Goal: Task Accomplishment & Management: Manage account settings

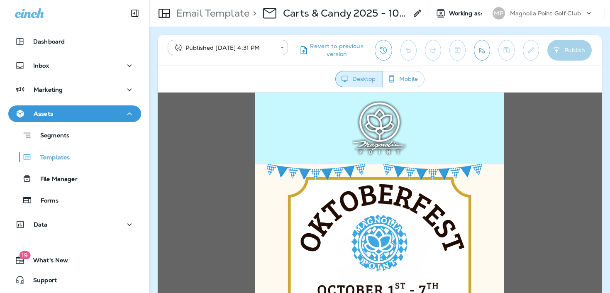
click at [524, 18] on div "Magnolia Point Golf Club" at bounding box center [547, 13] width 75 height 12
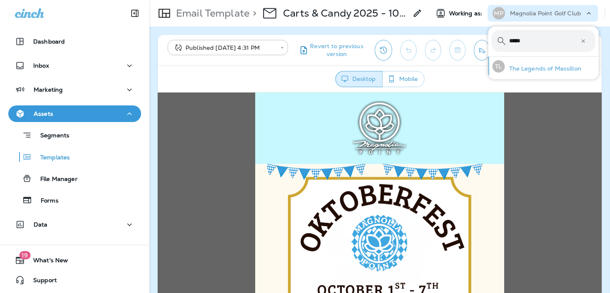
type input "*****"
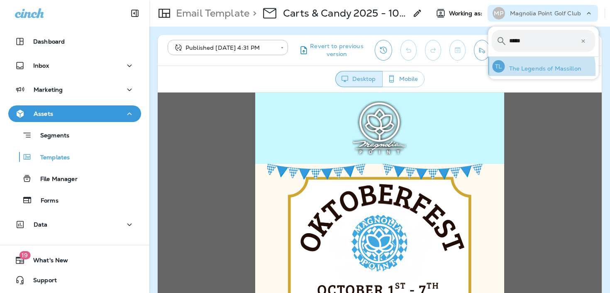
click at [516, 71] on p "The Legends of Massillon" at bounding box center [543, 68] width 76 height 7
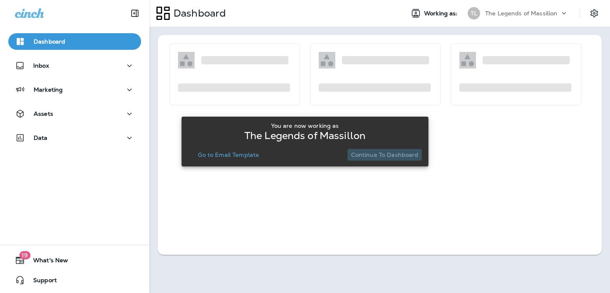
click at [394, 152] on p "Continue to Dashboard" at bounding box center [385, 154] width 68 height 7
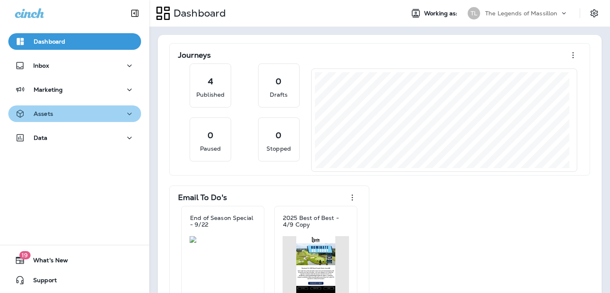
click at [90, 122] on button "Assets" at bounding box center [74, 113] width 133 height 17
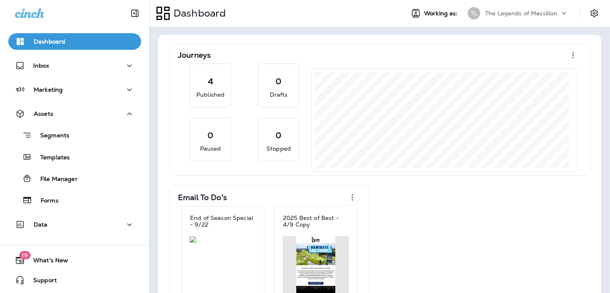
click at [65, 100] on div "Marketing" at bounding box center [74, 91] width 149 height 21
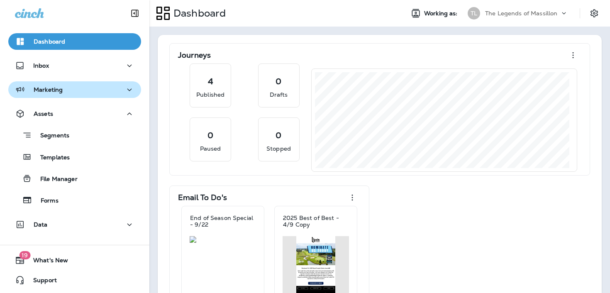
click at [68, 96] on button "Marketing" at bounding box center [74, 89] width 133 height 17
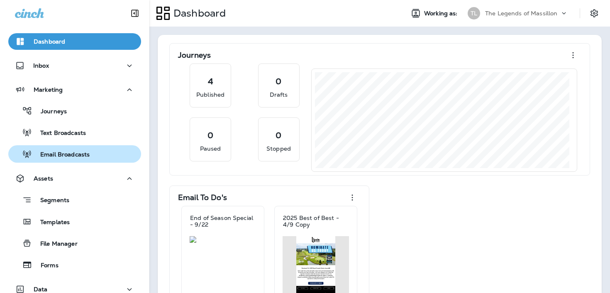
click at [68, 153] on p "Email Broadcasts" at bounding box center [61, 155] width 58 height 8
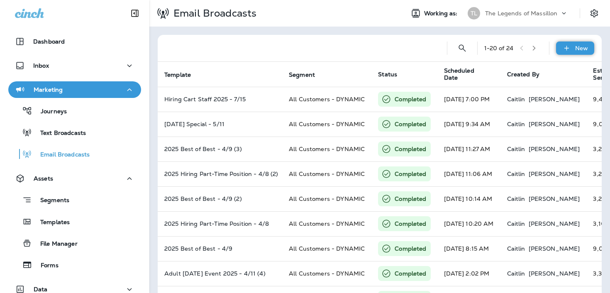
click at [562, 45] on icon at bounding box center [566, 48] width 9 height 8
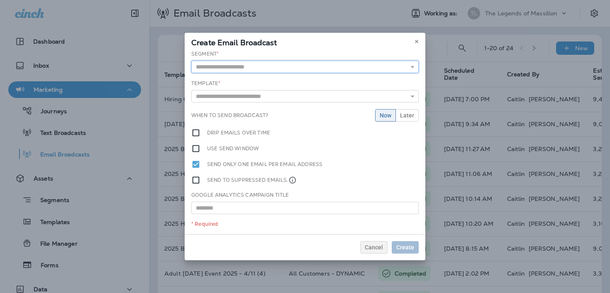
click at [321, 66] on input "text" at bounding box center [304, 67] width 227 height 12
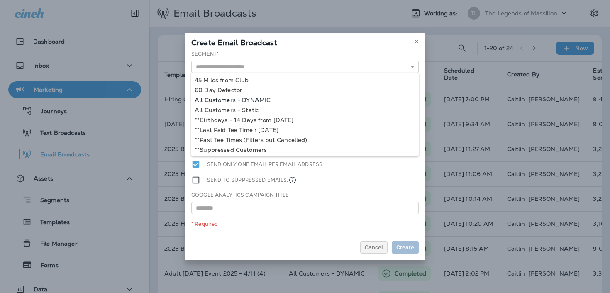
type input "**********"
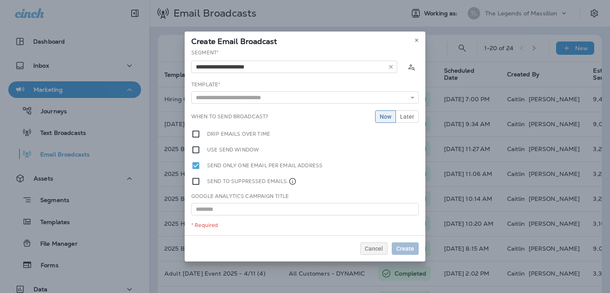
click at [263, 98] on div "**********" at bounding box center [305, 142] width 241 height 186
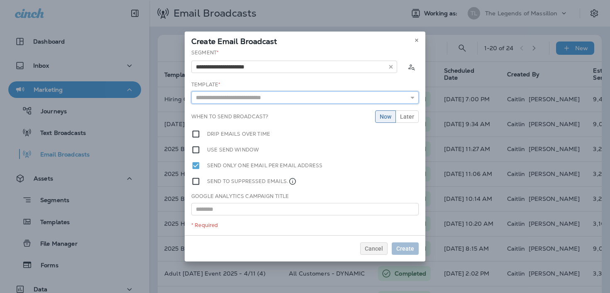
click at [262, 99] on input "text" at bounding box center [304, 97] width 227 height 12
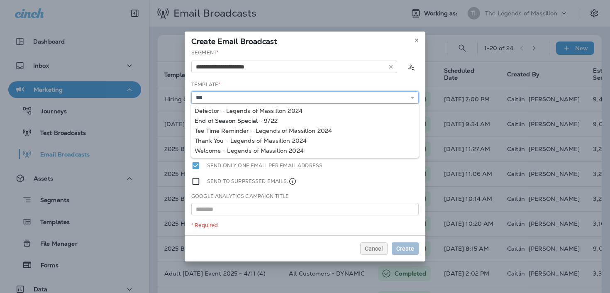
type input "**********"
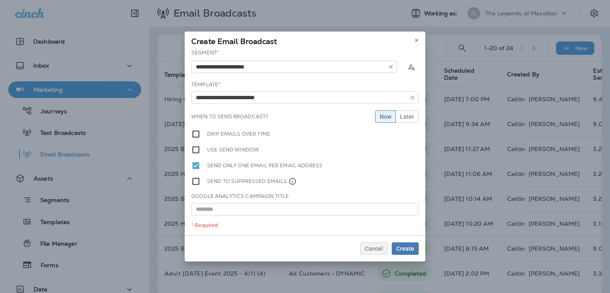
click at [245, 120] on div "**********" at bounding box center [305, 142] width 241 height 186
click at [409, 118] on span "Later" at bounding box center [407, 117] width 14 height 6
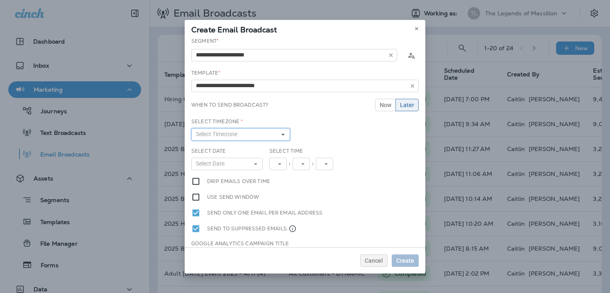
click at [222, 137] on span "Select Timezone" at bounding box center [218, 134] width 45 height 7
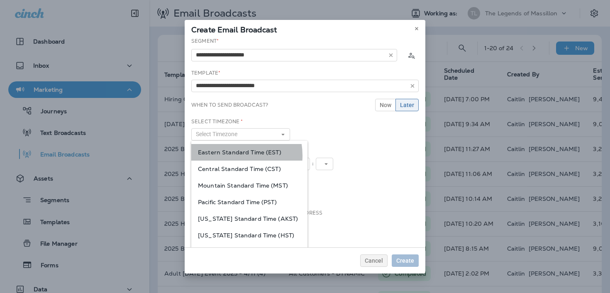
click at [232, 155] on span "Eastern Standard Time (EST)" at bounding box center [249, 152] width 103 height 7
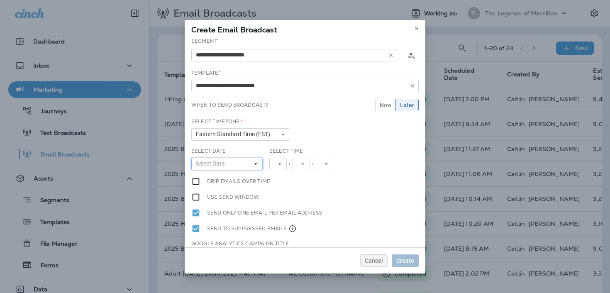
click at [231, 165] on button "Select Date" at bounding box center [226, 164] width 71 height 12
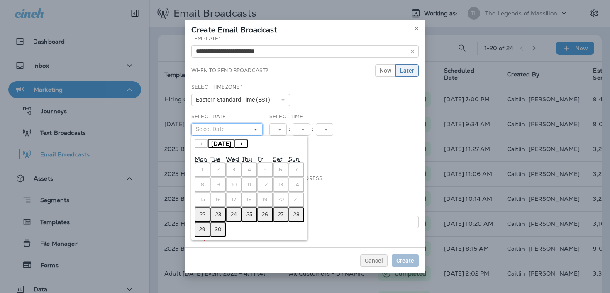
scroll to position [35, 0]
click at [248, 141] on button "›" at bounding box center [240, 142] width 13 height 9
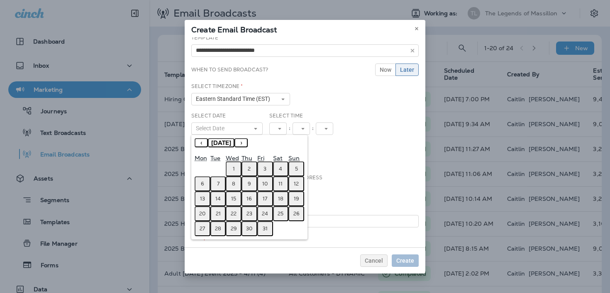
click at [281, 170] on abbr "4" at bounding box center [280, 168] width 3 height 7
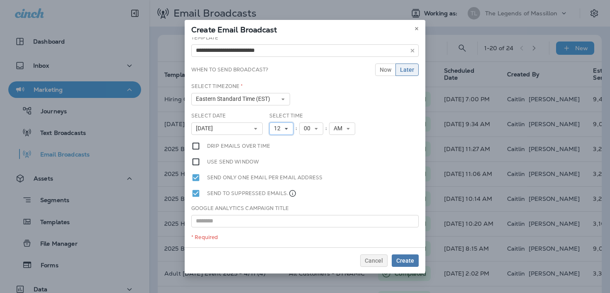
click at [286, 129] on icon at bounding box center [286, 128] width 5 height 5
click at [339, 129] on span "AM" at bounding box center [339, 128] width 12 height 7
click at [341, 152] on link "PM" at bounding box center [342, 152] width 26 height 10
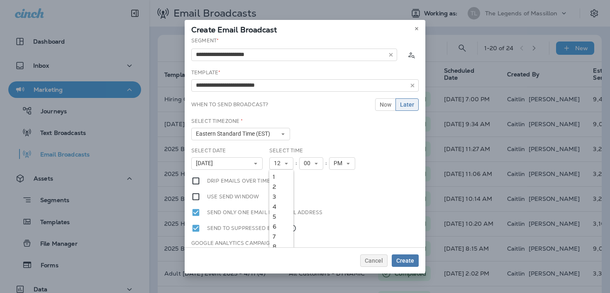
scroll to position [0, 0]
click at [299, 86] on input "**********" at bounding box center [304, 86] width 227 height 12
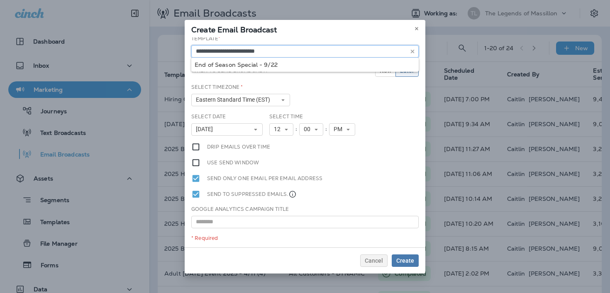
scroll to position [35, 0]
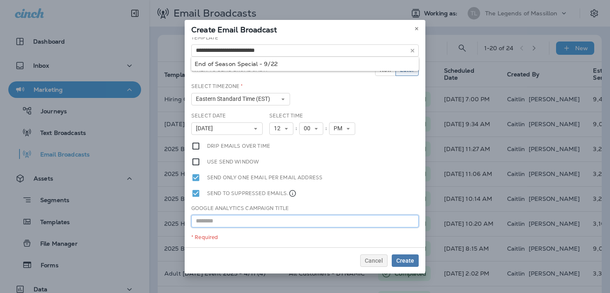
click at [313, 222] on input "text" at bounding box center [304, 221] width 227 height 12
paste input "**********"
type input "**********"
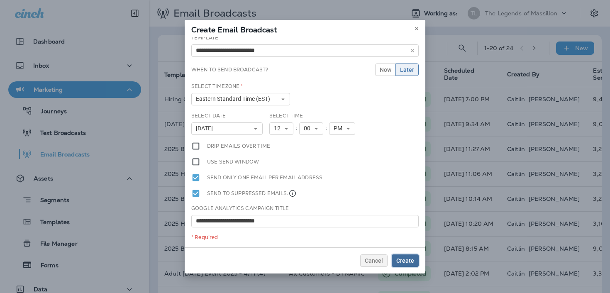
click at [398, 262] on span "Create" at bounding box center [405, 261] width 18 height 6
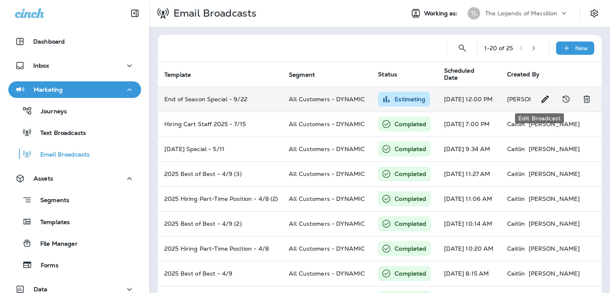
click at [541, 100] on icon "Edit Broadcast" at bounding box center [545, 99] width 10 height 10
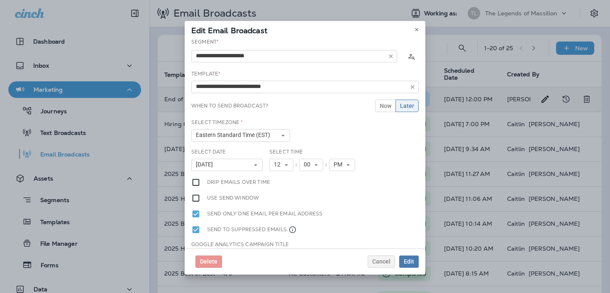
type input "**********"
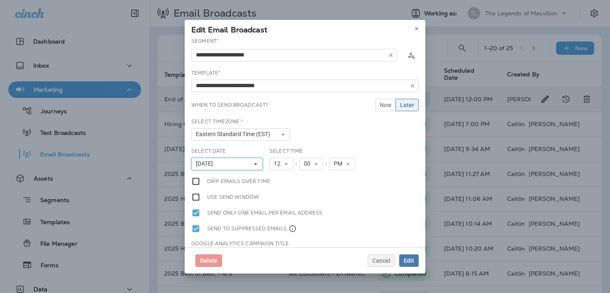
click at [254, 163] on use at bounding box center [255, 164] width 3 height 2
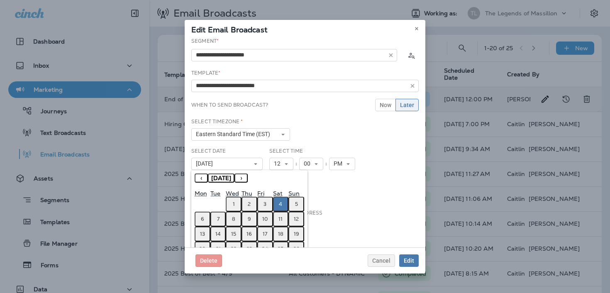
click at [204, 180] on button "‹" at bounding box center [201, 177] width 13 height 9
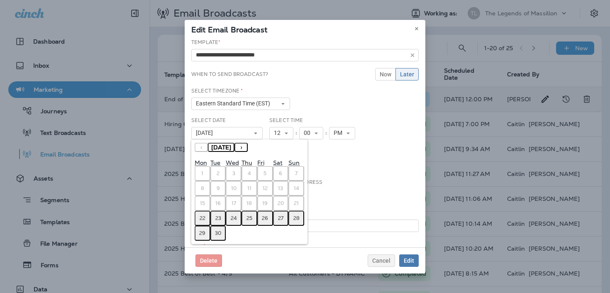
scroll to position [33, 0]
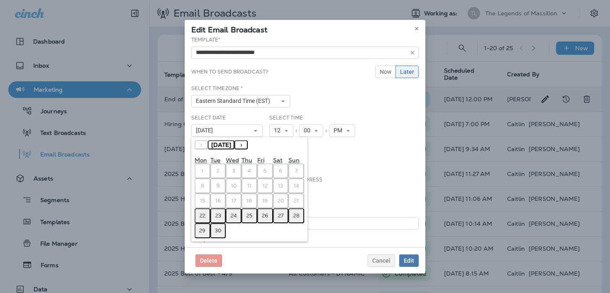
click at [219, 217] on abbr "23" at bounding box center [218, 215] width 6 height 7
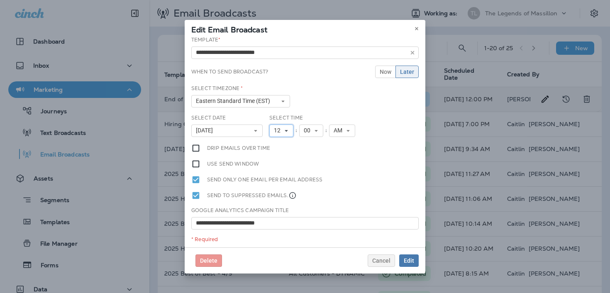
click at [281, 127] on span "12" at bounding box center [279, 130] width 10 height 7
click at [277, 146] on link "1" at bounding box center [281, 144] width 24 height 10
click at [300, 129] on span "00" at bounding box center [305, 130] width 10 height 7
click at [301, 175] on link "45" at bounding box center [308, 175] width 24 height 10
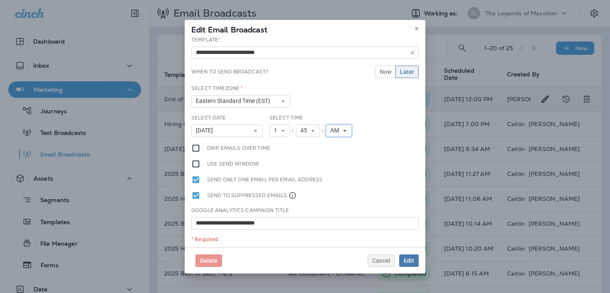
click at [338, 132] on span "AM" at bounding box center [336, 130] width 12 height 7
click at [335, 157] on link "PM" at bounding box center [339, 154] width 26 height 10
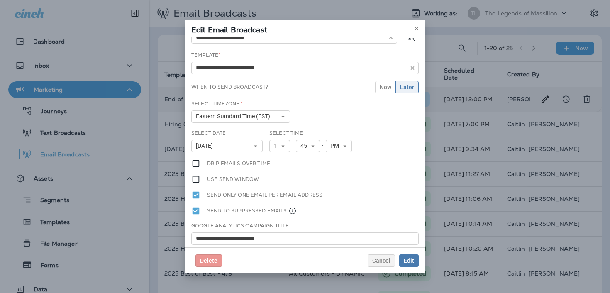
scroll to position [0, 0]
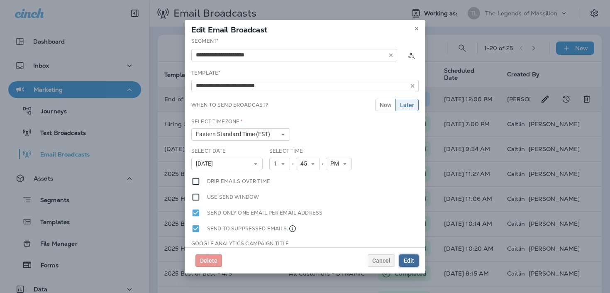
click at [404, 261] on span "Edit" at bounding box center [409, 261] width 10 height 6
